Goal: Check status: Check status

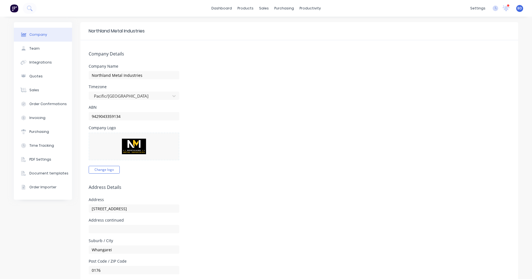
select select "NZ"
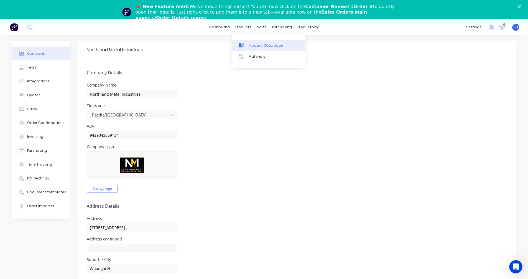
click at [256, 43] on div "Product Catalogue" at bounding box center [265, 45] width 34 height 5
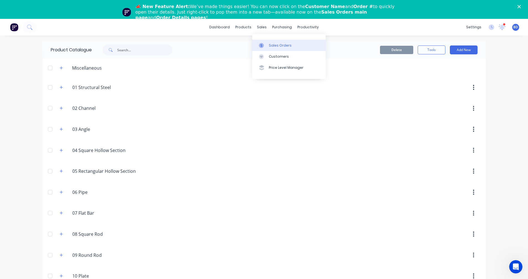
click at [272, 42] on link "Sales Orders" at bounding box center [288, 45] width 73 height 11
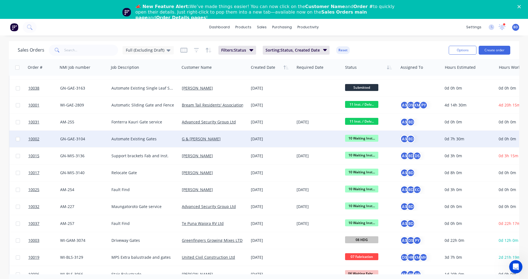
scroll to position [83, 0]
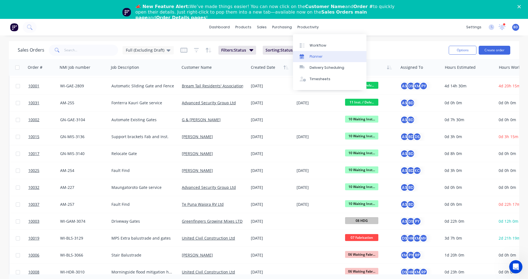
click at [322, 55] on div "Planner" at bounding box center [315, 56] width 13 height 5
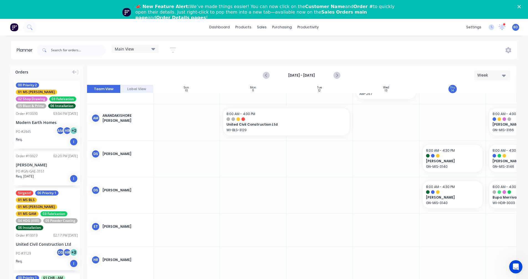
scroll to position [83, 0]
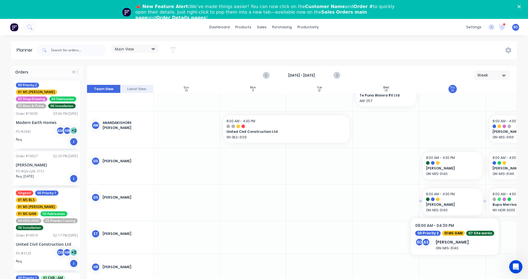
click at [447, 197] on div at bounding box center [452, 199] width 53 height 4
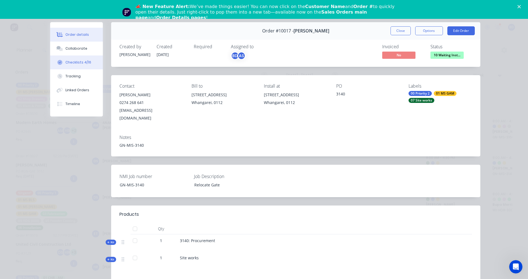
click at [78, 65] on button "Checklists 4/16" at bounding box center [76, 62] width 53 height 14
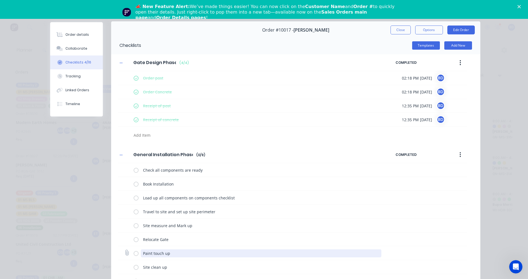
scroll to position [0, 0]
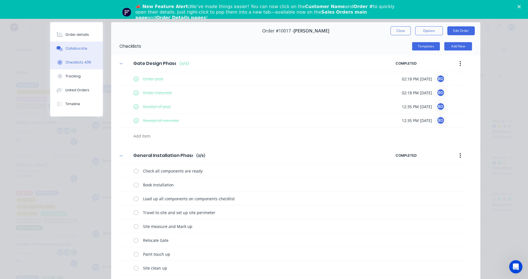
click at [74, 48] on div "Collaborate" at bounding box center [76, 48] width 22 height 5
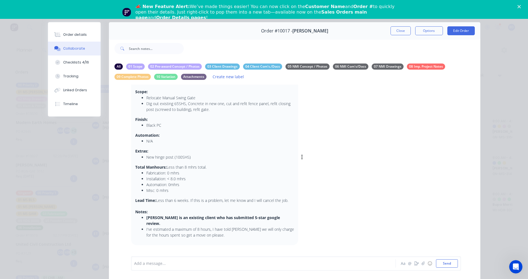
scroll to position [34, 0]
click at [402, 33] on button "Close" at bounding box center [400, 30] width 20 height 9
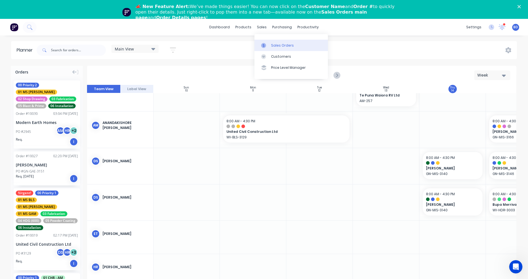
click at [271, 42] on link "Sales Orders" at bounding box center [290, 45] width 73 height 11
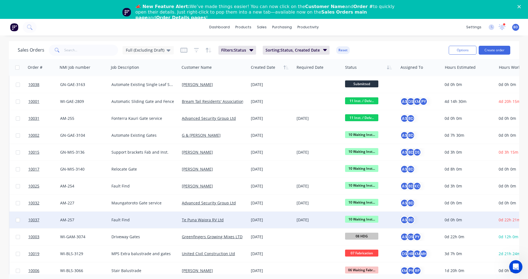
scroll to position [83, 0]
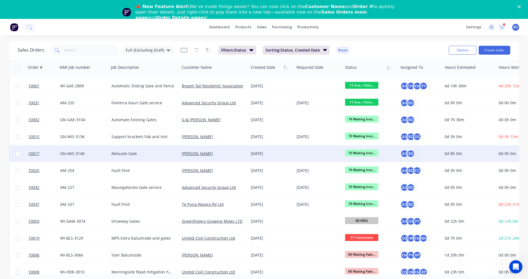
click at [370, 151] on span "10 Waiting Inst..." at bounding box center [361, 152] width 33 height 7
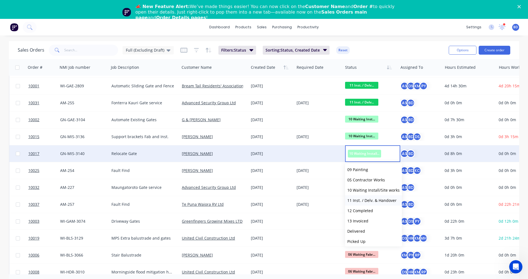
click at [370, 198] on span "11 Inst. / Delv. & Handover" at bounding box center [371, 199] width 49 height 5
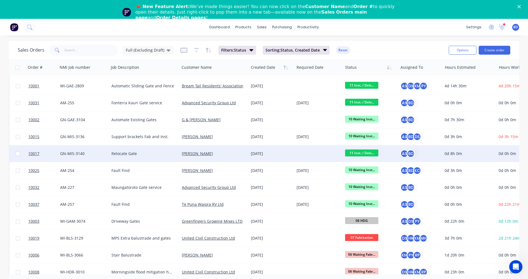
scroll to position [55, 0]
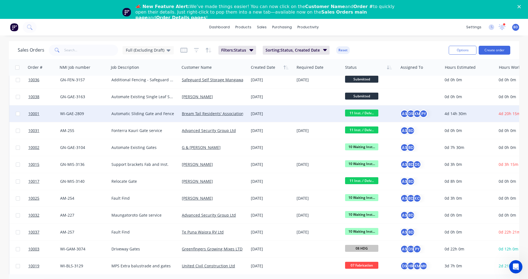
click at [366, 113] on span "11 Inst. / Delv..." at bounding box center [361, 112] width 33 height 7
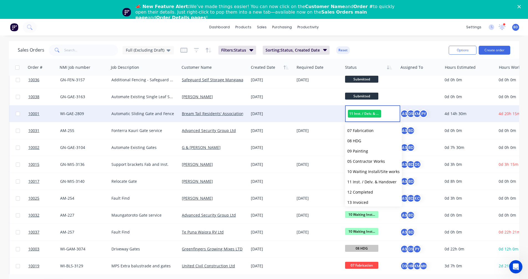
scroll to position [83, 0]
click at [361, 170] on span "12 Completed" at bounding box center [360, 170] width 26 height 5
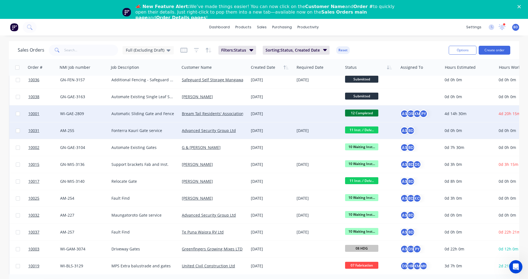
click at [361, 130] on span "11 Inst. / Delv..." at bounding box center [361, 129] width 33 height 7
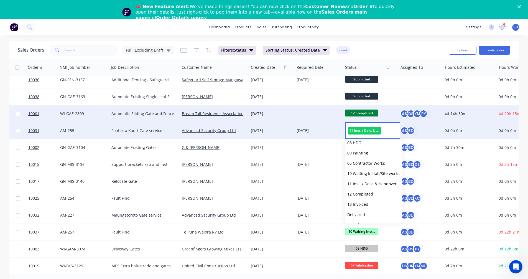
scroll to position [85, 0]
click at [364, 186] on span "12 Completed" at bounding box center [360, 185] width 26 height 5
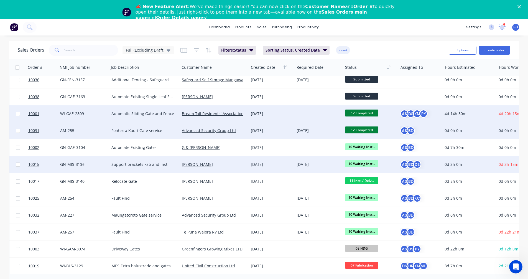
click at [368, 164] on span "10 Waiting Inst..." at bounding box center [361, 163] width 33 height 7
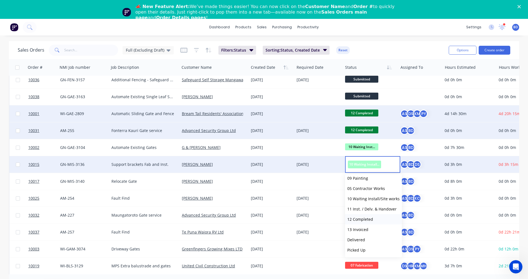
click at [367, 219] on span "12 Completed" at bounding box center [360, 218] width 26 height 5
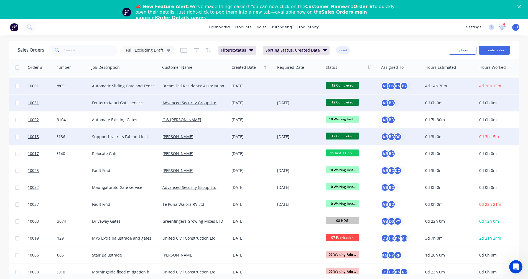
scroll to position [83, 28]
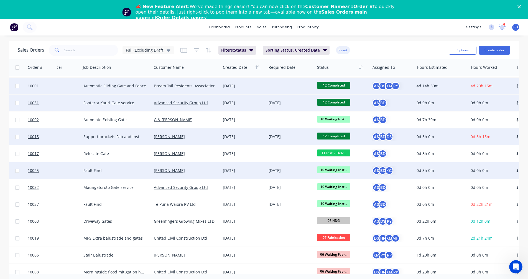
click at [345, 172] on span "10 Waiting Inst..." at bounding box center [333, 169] width 33 height 7
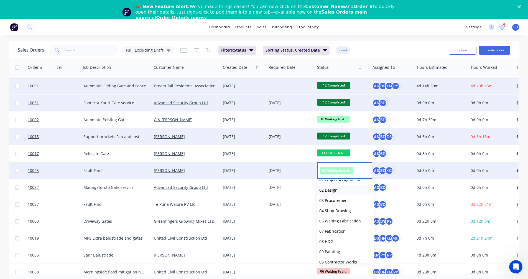
scroll to position [83, 0]
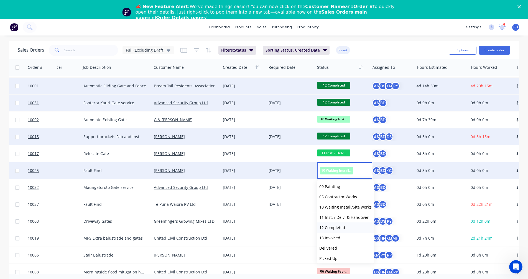
click at [342, 228] on span "12 Completed" at bounding box center [332, 227] width 26 height 5
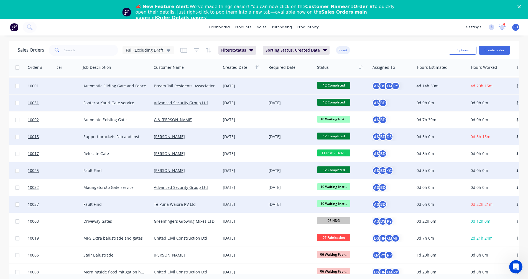
click at [343, 205] on span "10 Waiting Inst..." at bounding box center [333, 203] width 33 height 7
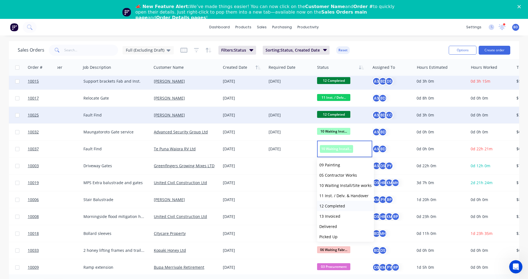
click at [336, 206] on span "12 Completed" at bounding box center [332, 205] width 26 height 5
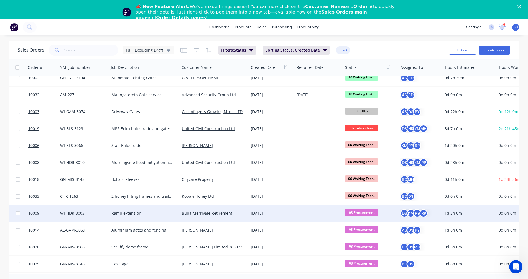
scroll to position [111, 0]
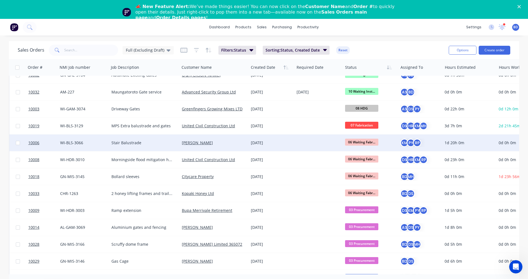
click at [363, 144] on span "06 Waiting Fabr..." at bounding box center [361, 141] width 33 height 7
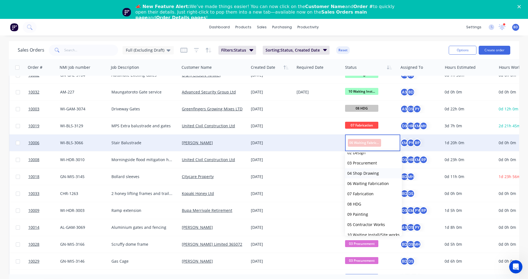
scroll to position [55, 0]
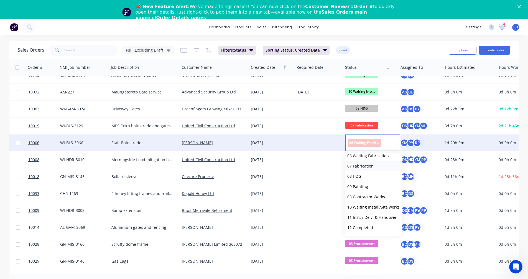
click at [367, 166] on span "07 Fabrication" at bounding box center [360, 165] width 26 height 5
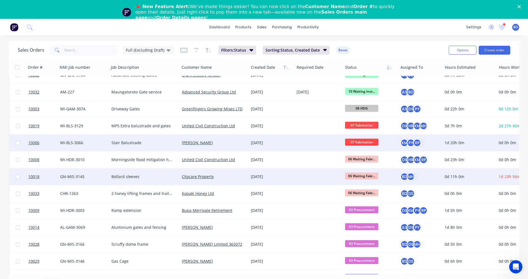
click at [369, 175] on span "06 Waiting Fabr..." at bounding box center [361, 175] width 33 height 7
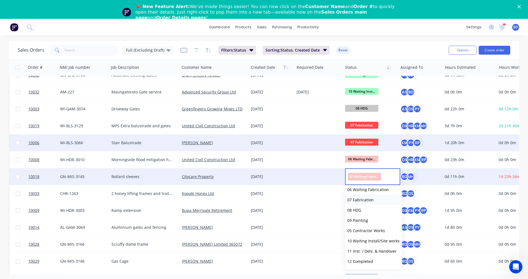
click at [372, 199] on span "07 Fabrication" at bounding box center [360, 199] width 26 height 5
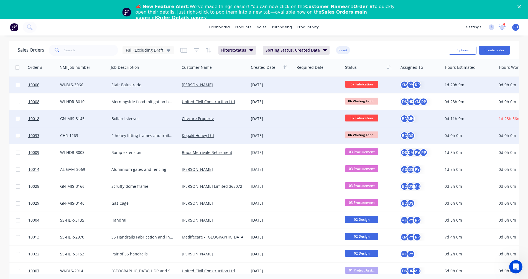
scroll to position [194, 0]
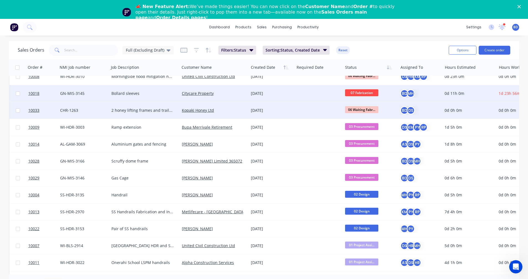
click at [366, 111] on span "06 Waiting Fabr..." at bounding box center [361, 109] width 33 height 7
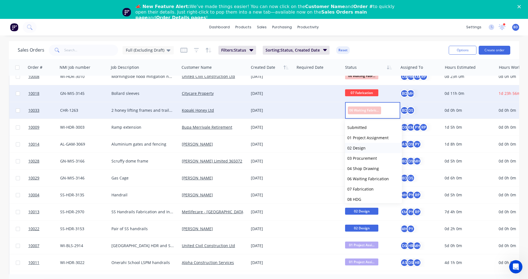
click at [365, 147] on button "02 Design" at bounding box center [373, 148] width 57 height 10
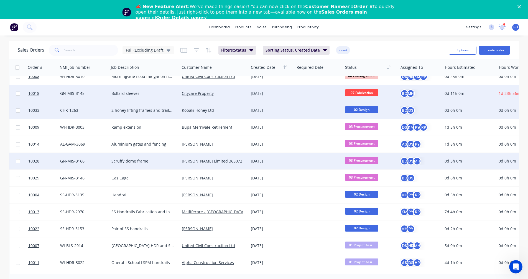
click at [366, 160] on span "03 Procurement" at bounding box center [361, 160] width 33 height 7
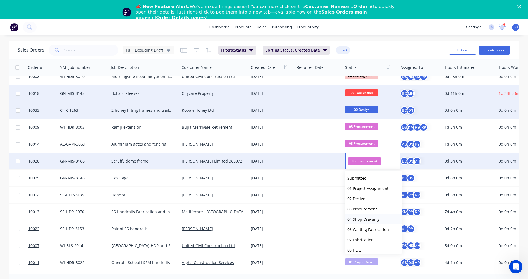
click at [371, 221] on span "04 Shop Drawing" at bounding box center [363, 218] width 32 height 5
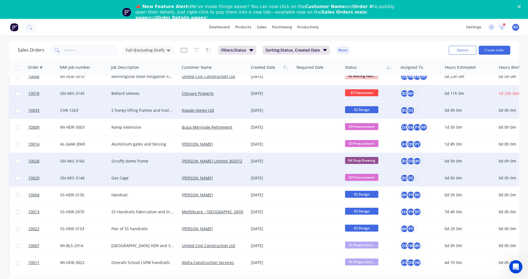
click at [362, 176] on span "03 Procurement" at bounding box center [361, 177] width 33 height 7
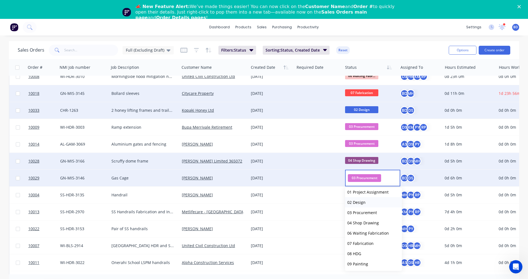
scroll to position [28, 0]
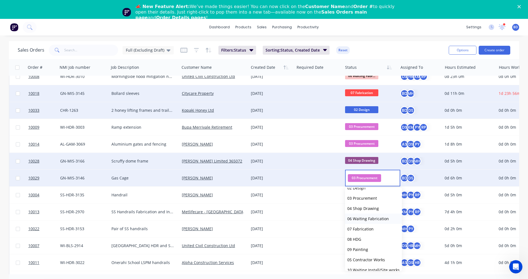
click at [370, 219] on span "06 Waiting Fabrication" at bounding box center [368, 218] width 42 height 5
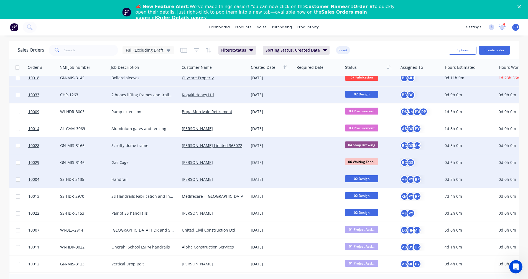
scroll to position [222, 0]
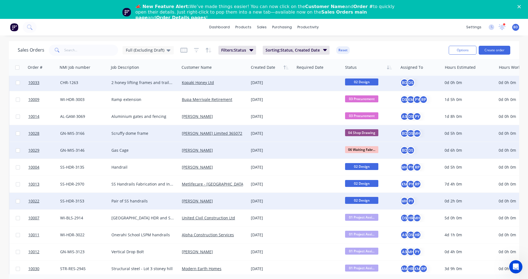
click at [366, 202] on span "02 Design" at bounding box center [361, 200] width 33 height 7
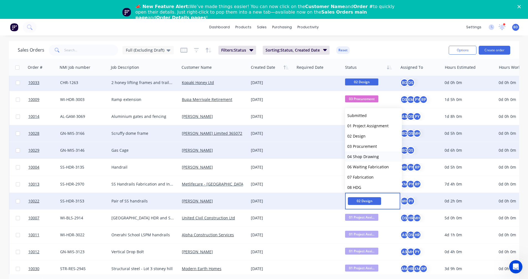
click at [368, 157] on span "04 Shop Drawing" at bounding box center [363, 156] width 32 height 5
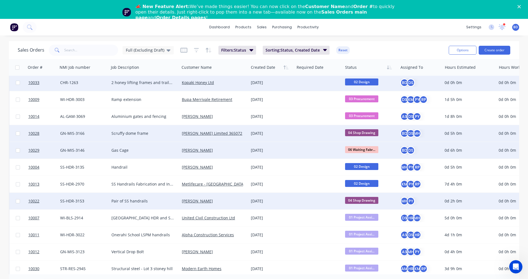
click at [364, 200] on span "04 Shop Drawing" at bounding box center [361, 200] width 33 height 7
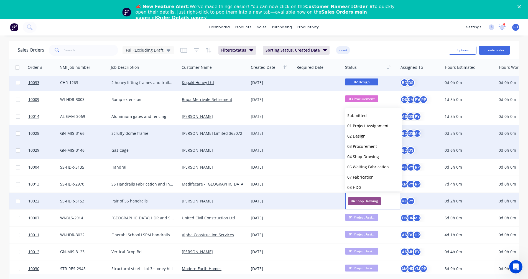
click at [351, 24] on div "dashboard products sales purchasing productivity dashboard products Product Cat…" at bounding box center [264, 27] width 528 height 17
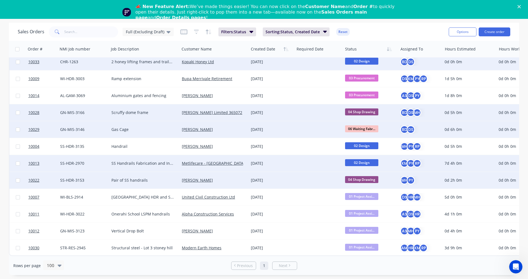
scroll to position [19, 0]
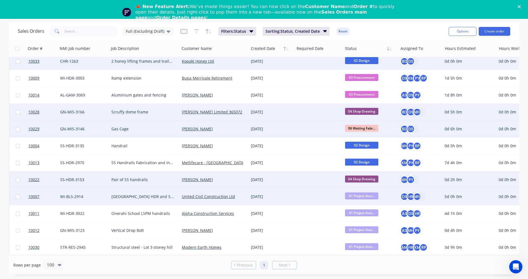
click at [364, 194] on span "01 Project Assi..." at bounding box center [361, 195] width 33 height 7
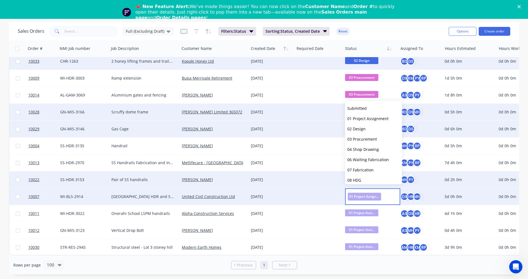
click at [364, 194] on span "01 Project Assignment" at bounding box center [364, 195] width 33 height 7
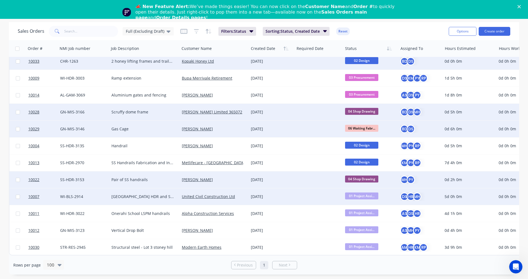
click at [379, 25] on div "Sales Orders Full (Excluding Draft) Filters: Status Sorting: Status, Created Da…" at bounding box center [231, 31] width 426 height 14
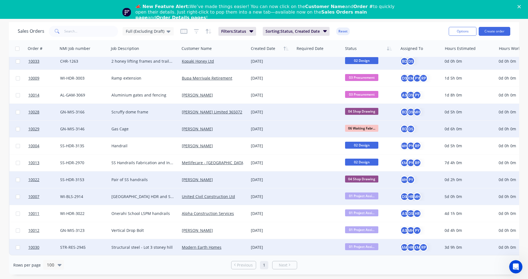
click at [361, 243] on span "01 Project Assi..." at bounding box center [361, 246] width 33 height 7
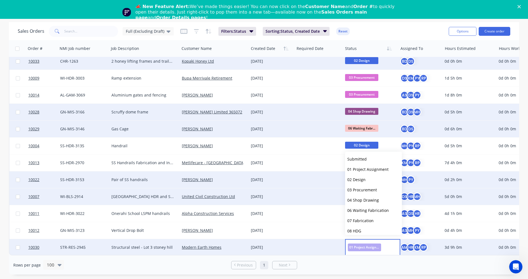
click at [361, 243] on span "01 Project Assignment" at bounding box center [364, 246] width 33 height 7
click at [29, 242] on link "10030" at bounding box center [44, 247] width 32 height 17
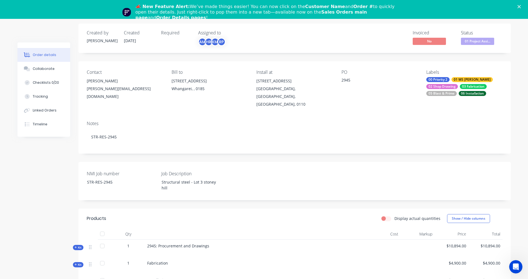
click at [475, 91] on div "06 Installation" at bounding box center [471, 93] width 27 height 5
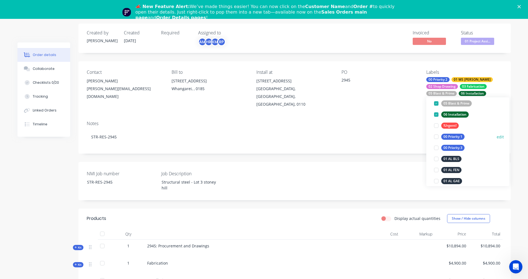
scroll to position [83, 0]
click at [437, 125] on div at bounding box center [435, 124] width 11 height 11
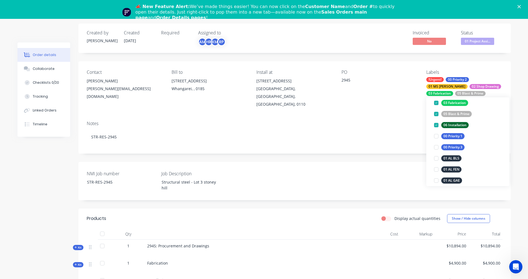
scroll to position [17, 0]
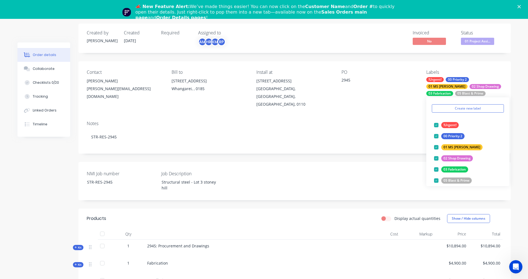
click at [387, 145] on div "Created by Neal Created 07/08/25 Required Assigned to AM HR KM RP Invoiced No S…" at bounding box center [294, 203] width 432 height 358
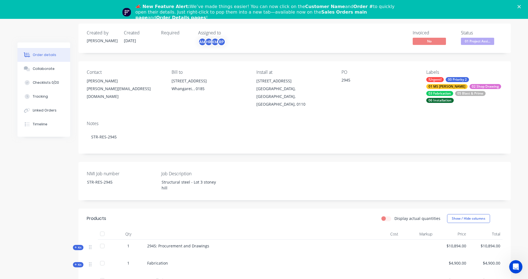
click at [520, 6] on icon "Close" at bounding box center [518, 6] width 3 height 3
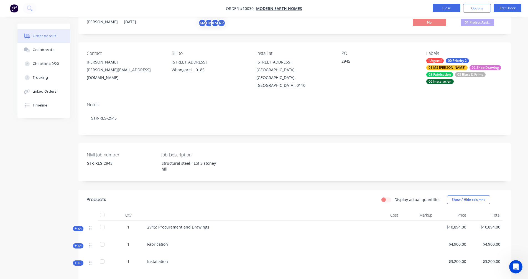
click at [450, 9] on button "Close" at bounding box center [446, 8] width 28 height 8
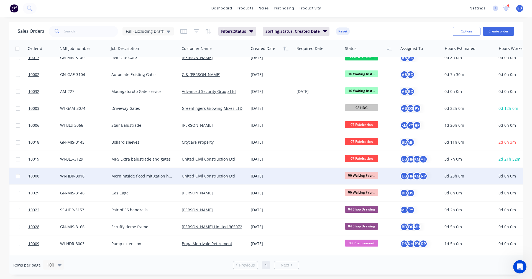
scroll to position [111, 0]
